Goal: Task Accomplishment & Management: Manage account settings

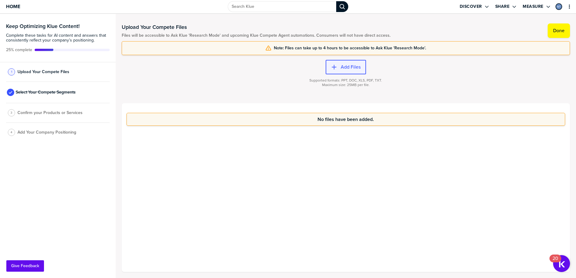
click at [354, 69] on label "Add Files" at bounding box center [351, 67] width 20 height 6
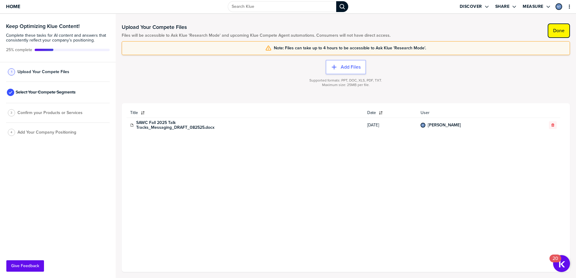
click at [558, 33] on label "Done" at bounding box center [558, 31] width 11 height 6
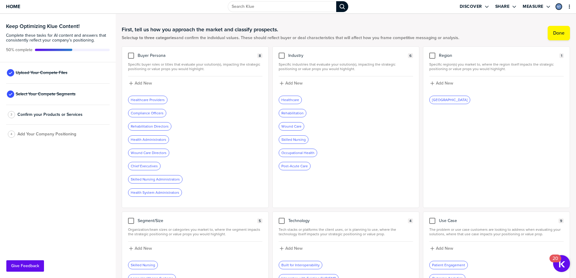
click at [442, 101] on div "[GEOGRAPHIC_DATA]" at bounding box center [450, 100] width 40 height 8
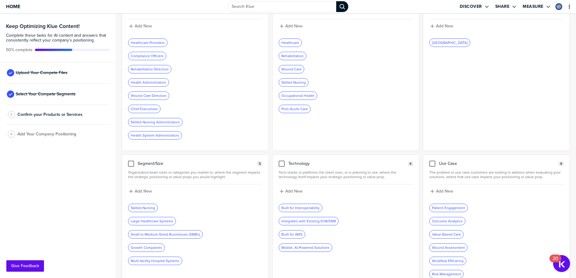
scroll to position [90, 0]
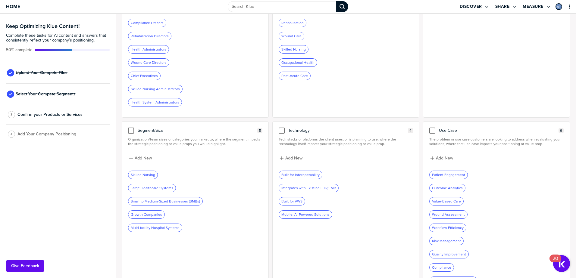
click at [311, 173] on div "Built for Interoperability" at bounding box center [300, 175] width 43 height 8
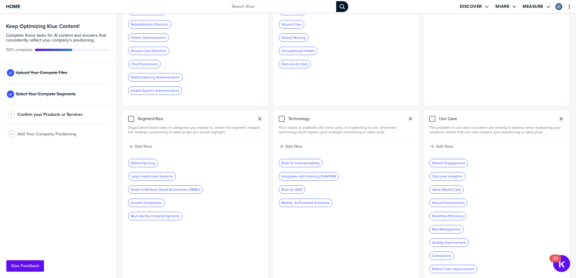
scroll to position [108, 0]
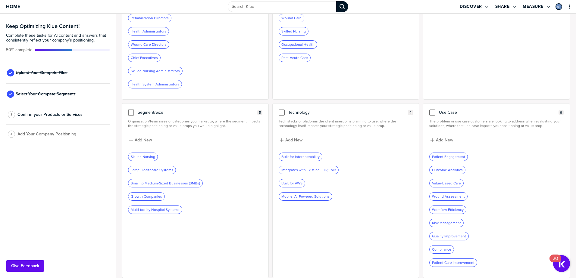
drag, startPoint x: 458, startPoint y: 159, endPoint x: 458, endPoint y: 155, distance: 4.2
click at [458, 156] on div "Patient Engagement" at bounding box center [449, 157] width 38 height 8
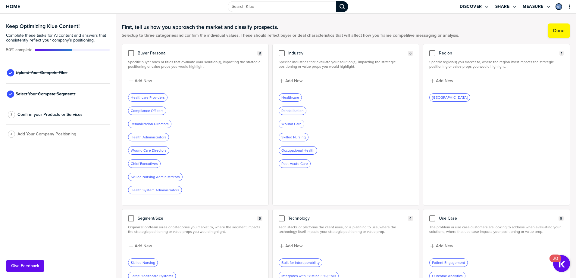
scroll to position [0, 0]
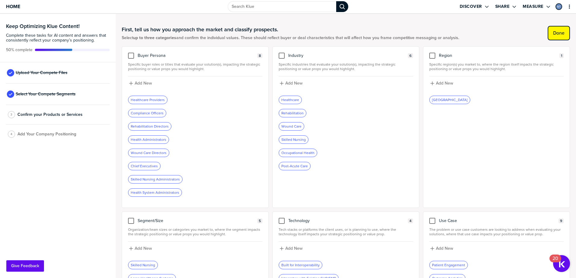
click at [558, 31] on label "Done" at bounding box center [558, 33] width 11 height 6
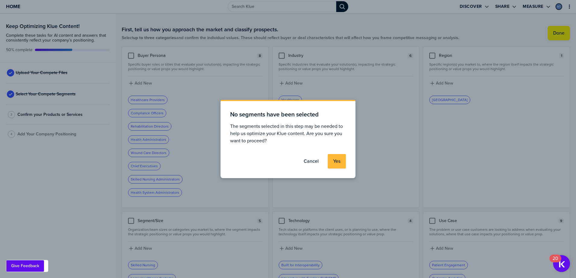
click at [311, 157] on button "Cancel" at bounding box center [311, 161] width 26 height 14
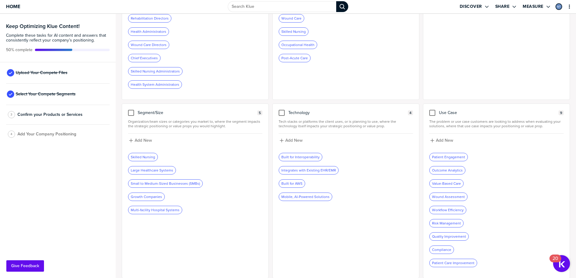
scroll to position [108, 0]
click at [138, 157] on div "Skilled Nursing" at bounding box center [142, 157] width 29 height 8
drag, startPoint x: 138, startPoint y: 157, endPoint x: 149, endPoint y: 117, distance: 42.0
click at [133, 114] on div at bounding box center [131, 113] width 6 height 6
click at [131, 110] on input "checkbox" at bounding box center [131, 110] width 0 height 0
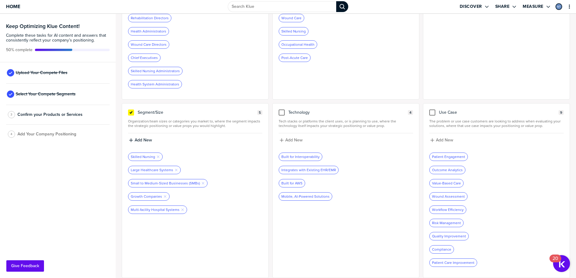
click at [197, 146] on div "Add New" at bounding box center [195, 142] width 134 height 11
click at [132, 112] on icon at bounding box center [131, 112] width 2 height 2
click at [131, 110] on input "checkbox" at bounding box center [131, 110] width 0 height 0
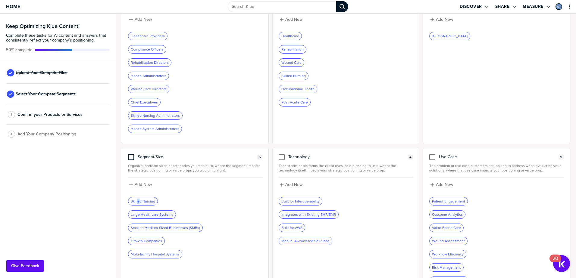
scroll to position [18, 0]
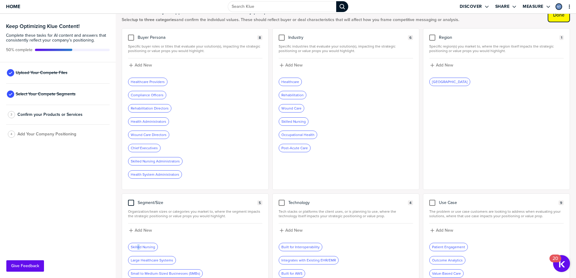
click at [557, 17] on label "Done" at bounding box center [558, 15] width 11 height 6
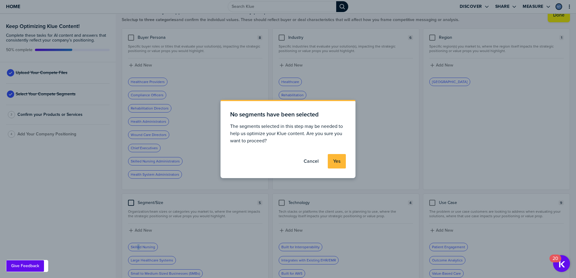
click at [342, 163] on button "Yes" at bounding box center [337, 161] width 18 height 14
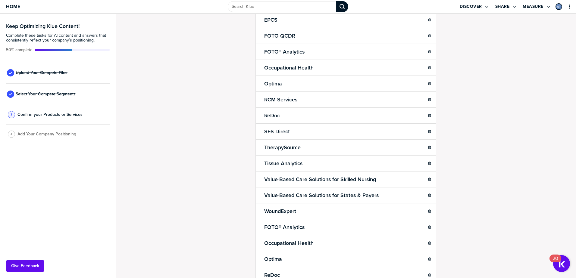
scroll to position [90, 0]
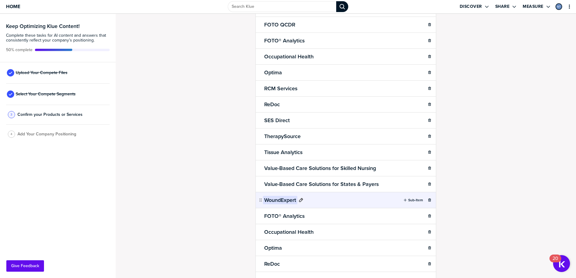
click at [275, 201] on h2 "WoundExpert" at bounding box center [280, 200] width 34 height 8
click at [180, 192] on div "Confirm Your Products and Services. Add, delete and re-arrange as needed. Items…" at bounding box center [346, 146] width 460 height 264
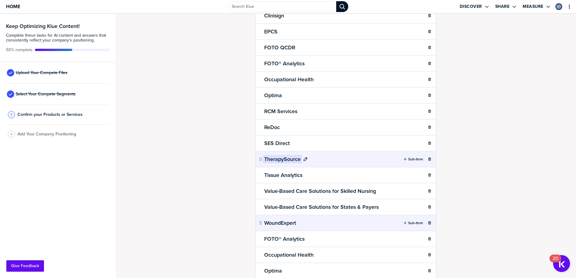
scroll to position [0, 0]
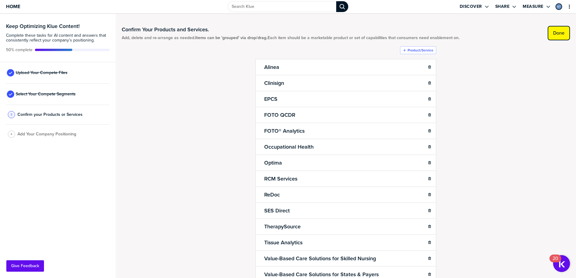
click at [554, 30] on label "Done" at bounding box center [558, 33] width 11 height 6
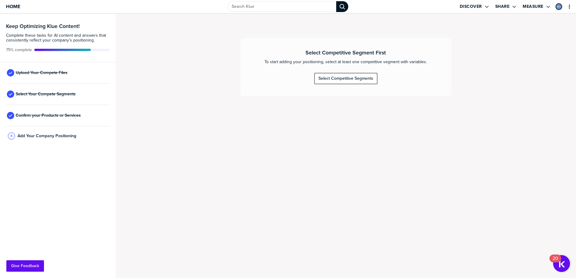
click at [353, 81] on div "Select Competitive Segments" at bounding box center [345, 78] width 55 height 5
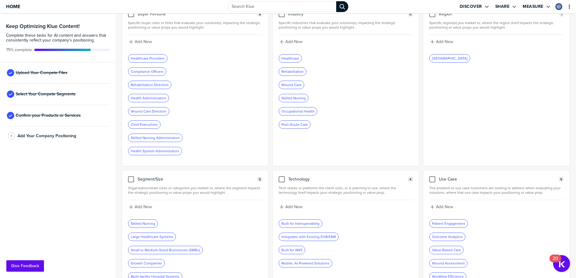
scroll to position [108, 0]
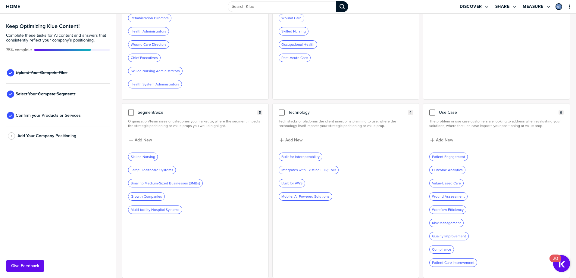
click at [138, 157] on div "Skilled Nursing" at bounding box center [142, 157] width 29 height 8
click at [131, 112] on div at bounding box center [131, 113] width 6 height 6
click at [131, 110] on input "checkbox" at bounding box center [131, 110] width 0 height 0
click at [149, 156] on div "Skilled Nursing Remove Tag" at bounding box center [145, 157] width 34 height 8
click at [142, 172] on div "Large Healthcare Systems Remove Tag" at bounding box center [154, 170] width 52 height 8
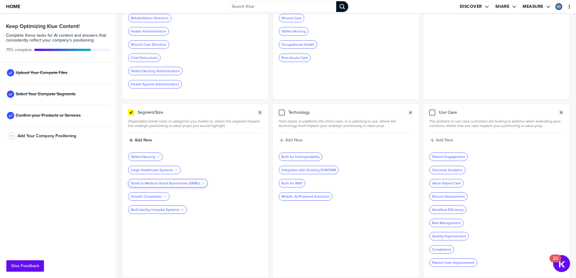
click at [139, 182] on div "Small to Medium-Sized Businesses (SMBs) Remove Tag" at bounding box center [167, 184] width 79 height 8
click at [141, 194] on div "Growth Companies Remove Tag" at bounding box center [148, 197] width 41 height 8
click at [133, 114] on icon at bounding box center [131, 112] width 5 height 5
click at [131, 110] on input "checkbox" at bounding box center [131, 110] width 0 height 0
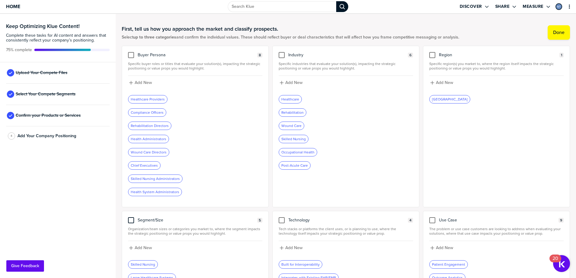
scroll to position [0, 0]
click at [556, 32] on label "Done" at bounding box center [558, 33] width 11 height 6
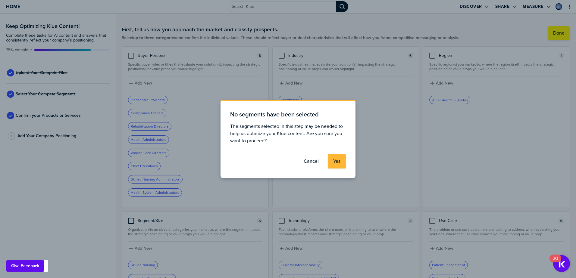
click at [316, 163] on label "Cancel" at bounding box center [311, 161] width 15 height 6
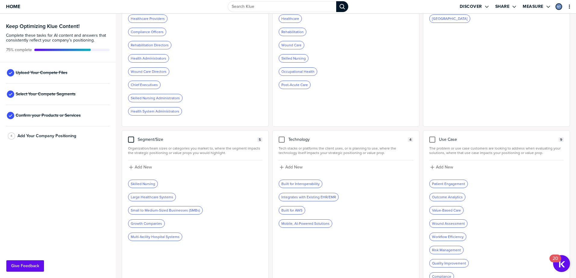
scroll to position [90, 0]
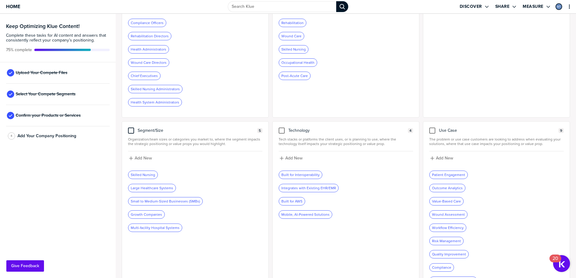
click at [131, 131] on div at bounding box center [131, 131] width 6 height 6
click at [131, 128] on input "checkbox" at bounding box center [131, 128] width 0 height 0
click at [133, 131] on icon at bounding box center [131, 130] width 5 height 5
click at [131, 128] on input "checkbox" at bounding box center [131, 128] width 0 height 0
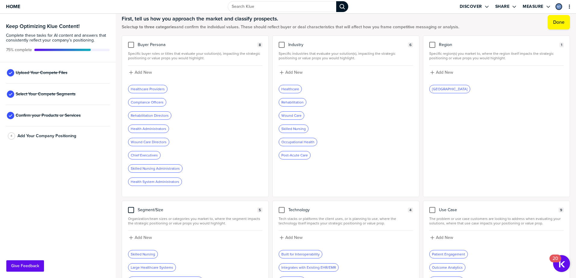
scroll to position [0, 0]
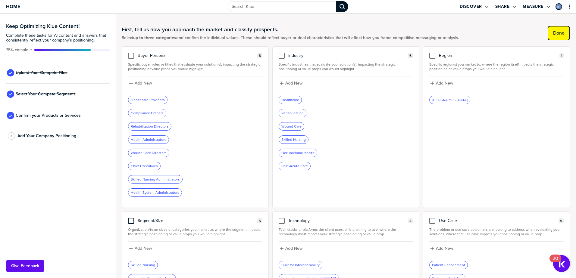
click at [560, 30] on label "Done" at bounding box center [558, 33] width 11 height 6
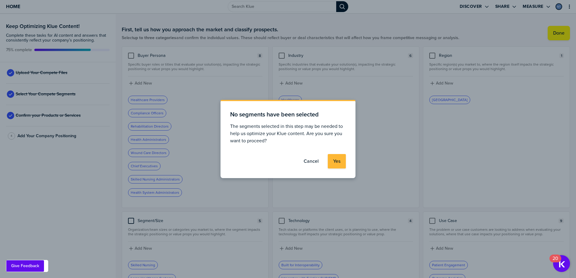
click at [309, 162] on label "Cancel" at bounding box center [311, 161] width 15 height 6
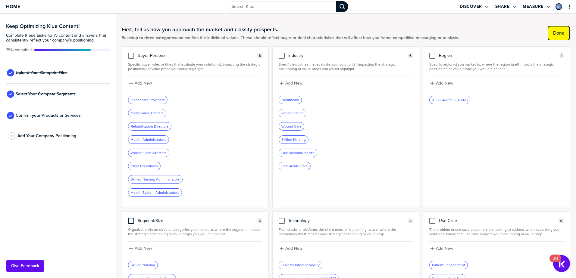
click at [560, 33] on label "Done" at bounding box center [558, 33] width 11 height 6
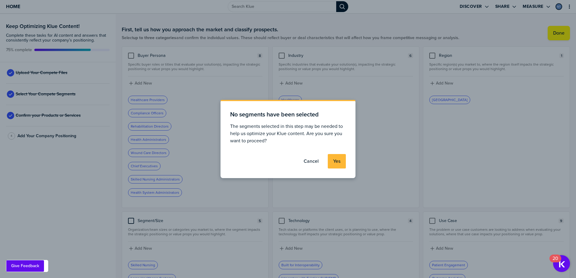
click at [344, 162] on button "Yes" at bounding box center [337, 161] width 18 height 14
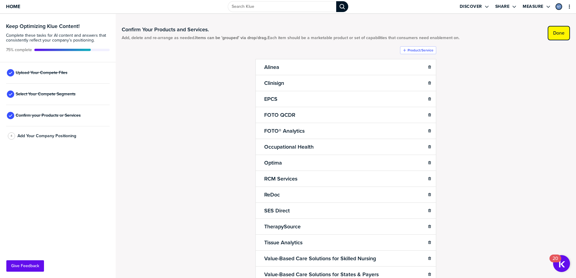
click at [548, 35] on button "Done" at bounding box center [559, 33] width 22 height 14
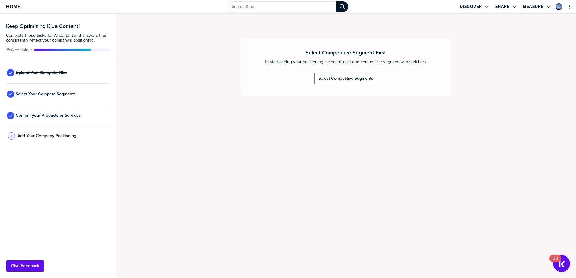
click at [366, 76] on div "Select Competitive Segments" at bounding box center [345, 78] width 55 height 5
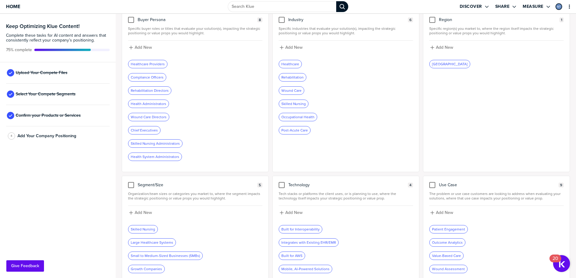
scroll to position [90, 0]
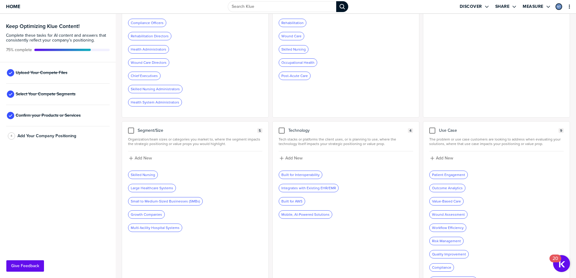
click at [143, 178] on div "Skilled Nursing" at bounding box center [142, 175] width 29 height 8
click at [129, 131] on div at bounding box center [131, 131] width 6 height 6
click at [131, 128] on input "checkbox" at bounding box center [131, 128] width 0 height 0
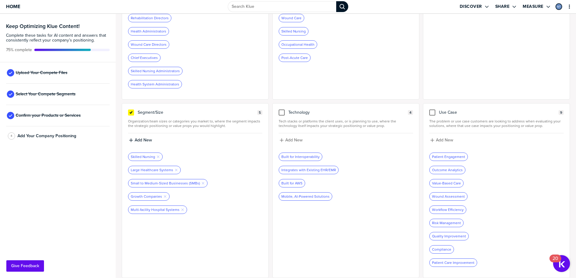
scroll to position [0, 0]
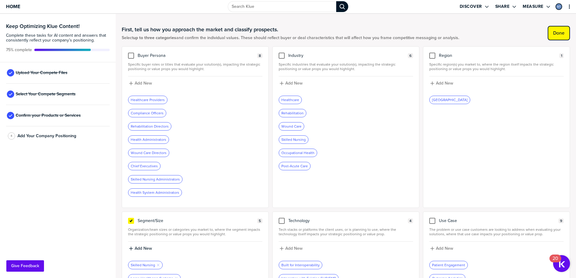
click at [554, 30] on button "Done" at bounding box center [559, 33] width 22 height 14
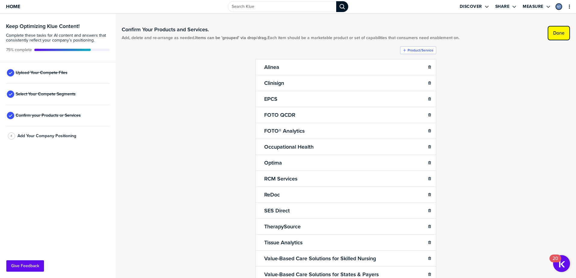
click at [558, 31] on label "Done" at bounding box center [558, 33] width 11 height 6
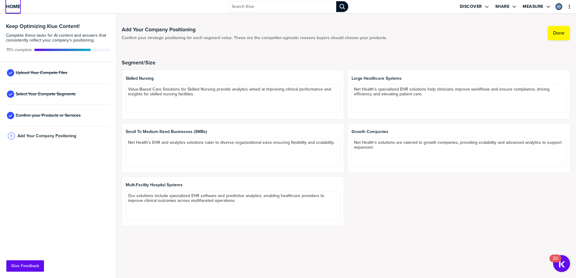
click at [17, 2] on link "Home" at bounding box center [13, 6] width 14 height 13
